Goal: Information Seeking & Learning: Check status

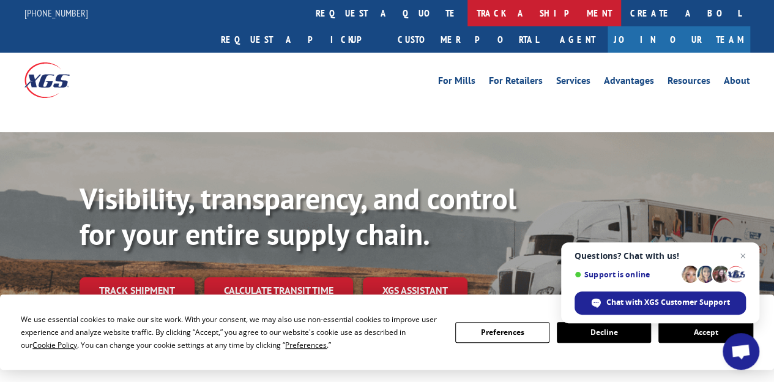
click at [467, 17] on link "track a shipment" at bounding box center [544, 13] width 154 height 26
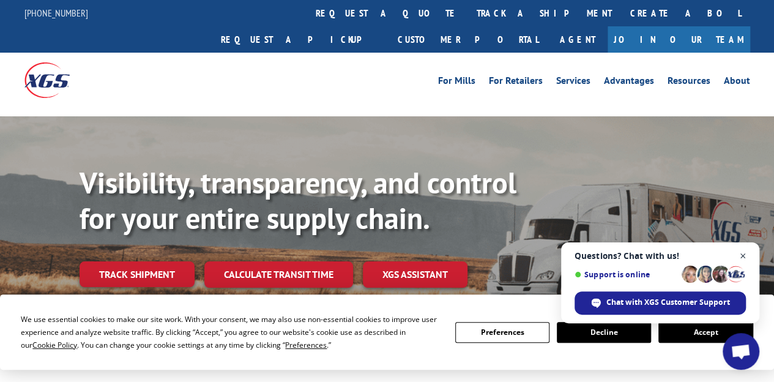
click at [745, 258] on span "Close chat" at bounding box center [742, 255] width 15 height 15
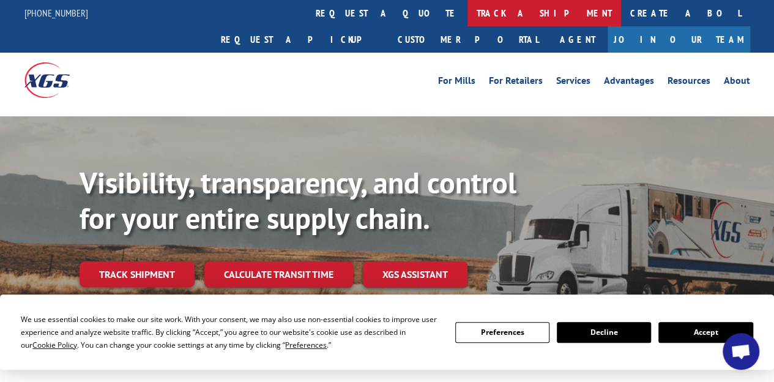
click at [467, 24] on link "track a shipment" at bounding box center [544, 13] width 154 height 26
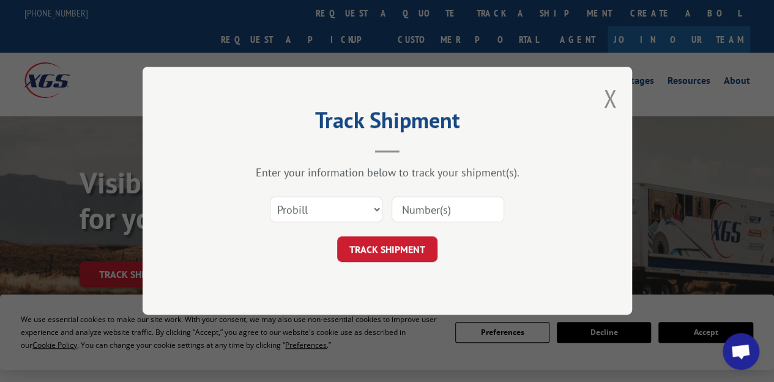
click at [466, 203] on input at bounding box center [448, 210] width 113 height 26
paste input "7027421"
type input "7027421"
click at [385, 239] on button "TRACK SHIPMENT" at bounding box center [387, 250] width 100 height 26
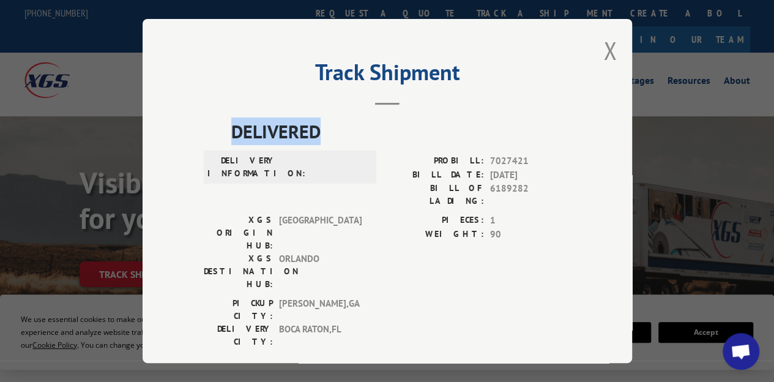
drag, startPoint x: 235, startPoint y: 130, endPoint x: 340, endPoint y: 143, distance: 105.9
click at [340, 143] on span "DELIVERED" at bounding box center [401, 131] width 340 height 28
click at [477, 297] on div "PICKUP CITY: [GEOGRAPHIC_DATA] , [GEOGRAPHIC_DATA] DELIVERY CITY: [GEOGRAPHIC_D…" at bounding box center [387, 326] width 367 height 58
click at [613, 52] on button "Close modal" at bounding box center [609, 50] width 13 height 32
